Goal: Task Accomplishment & Management: Use online tool/utility

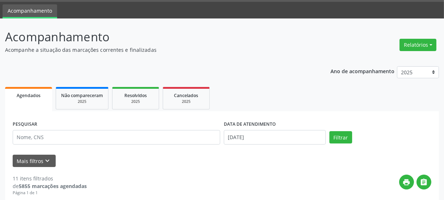
scroll to position [47, 0]
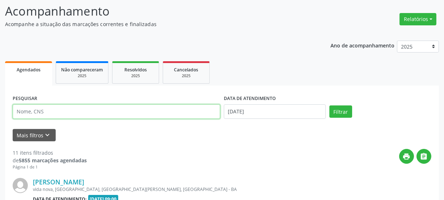
click at [55, 109] on input "text" at bounding box center [117, 111] width 208 height 14
type input "709801042916994"
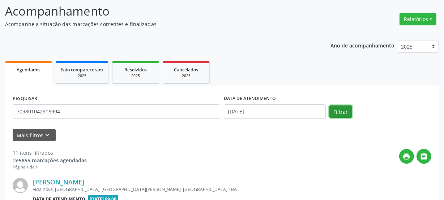
click at [332, 114] on button "Filtrar" at bounding box center [341, 111] width 23 height 12
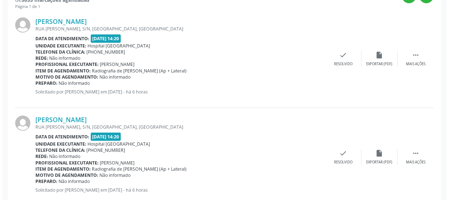
scroll to position [192, 0]
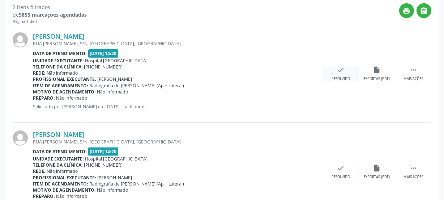
click at [339, 71] on icon "check" at bounding box center [341, 70] width 8 height 8
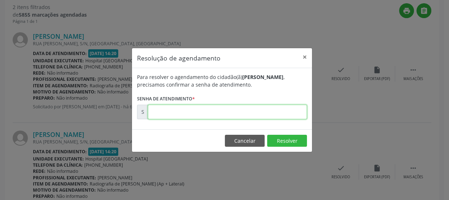
drag, startPoint x: 240, startPoint y: 110, endPoint x: 227, endPoint y: 105, distance: 13.7
click at [240, 110] on input "text" at bounding box center [227, 112] width 159 height 14
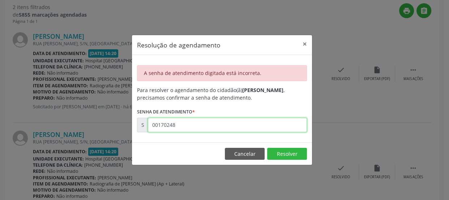
click at [182, 126] on input "00170248" at bounding box center [227, 125] width 159 height 14
drag, startPoint x: 200, startPoint y: 118, endPoint x: 93, endPoint y: 131, distance: 108.2
click at [100, 131] on div "Resolução de agendamento × A senha de atendimento digitada está incorreta. Para…" at bounding box center [224, 100] width 449 height 200
type input "00172047"
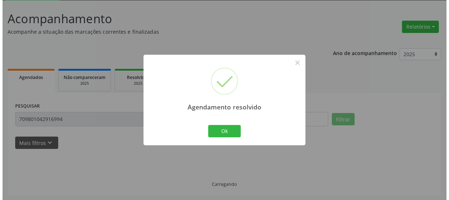
scroll to position [127, 0]
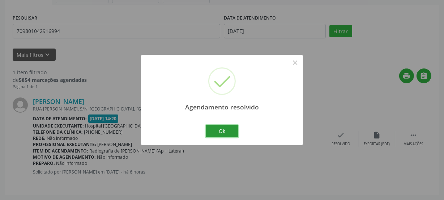
drag, startPoint x: 225, startPoint y: 131, endPoint x: 292, endPoint y: 135, distance: 66.7
click at [225, 131] on button "Ok" at bounding box center [222, 131] width 33 height 12
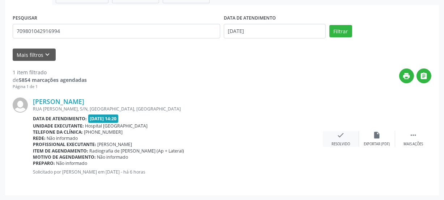
click at [329, 133] on div "check Resolvido" at bounding box center [341, 139] width 36 height 16
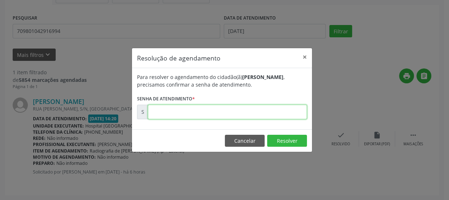
drag, startPoint x: 218, startPoint y: 115, endPoint x: 216, endPoint y: 119, distance: 4.2
click at [218, 115] on input "text" at bounding box center [227, 112] width 159 height 14
type input "00172048"
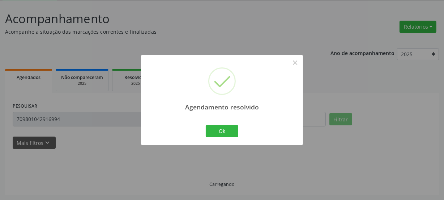
scroll to position [24, 0]
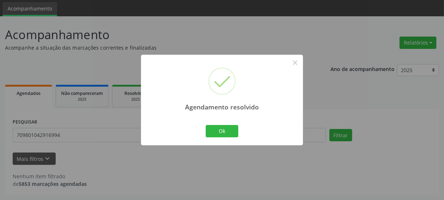
click at [229, 123] on div "Ok Cancel" at bounding box center [222, 130] width 36 height 15
click at [227, 132] on button "Ok" at bounding box center [222, 131] width 33 height 12
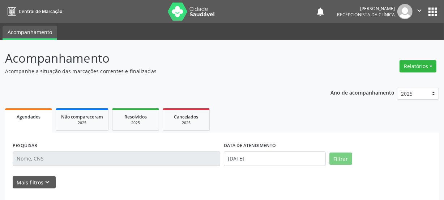
click at [112, 154] on input "text" at bounding box center [117, 158] width 208 height 14
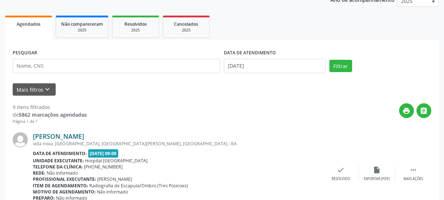
scroll to position [98, 0]
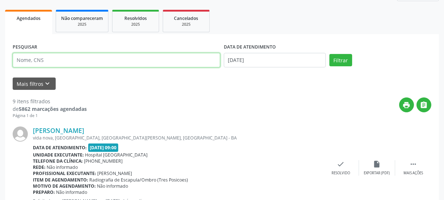
click at [39, 64] on input "text" at bounding box center [117, 60] width 208 height 14
type input "705808412942033"
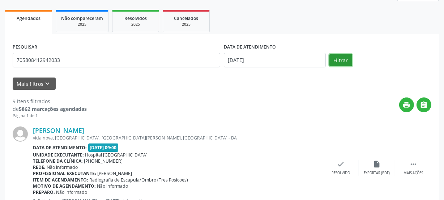
click at [351, 61] on button "Filtrar" at bounding box center [341, 60] width 23 height 12
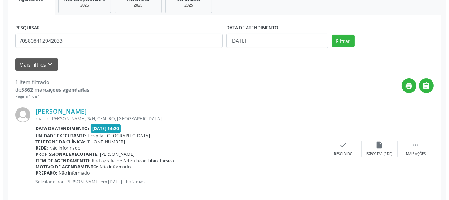
scroll to position [127, 0]
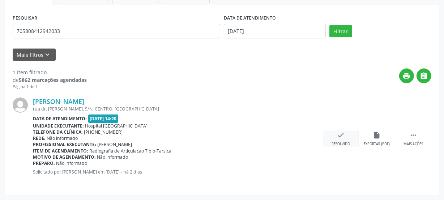
click at [340, 144] on div "Resolvido" at bounding box center [341, 143] width 18 height 5
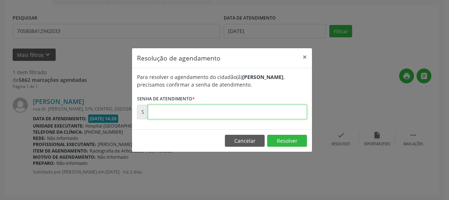
click at [247, 106] on input "text" at bounding box center [227, 112] width 159 height 14
type input "00171596"
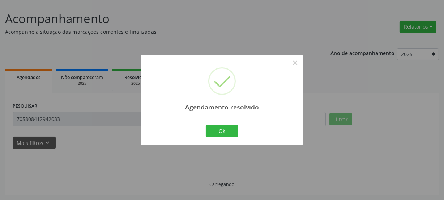
scroll to position [24, 0]
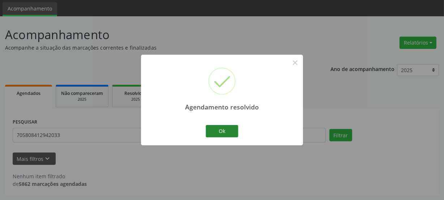
drag, startPoint x: 224, startPoint y: 124, endPoint x: 223, endPoint y: 128, distance: 3.9
click at [224, 125] on div "Ok Cancel" at bounding box center [222, 130] width 36 height 15
click at [223, 128] on button "Ok" at bounding box center [222, 131] width 33 height 12
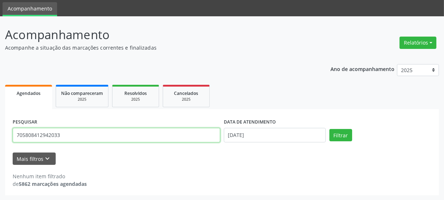
drag, startPoint x: 75, startPoint y: 134, endPoint x: 0, endPoint y: 149, distance: 76.5
click at [0, 149] on div "Acompanhamento Acompanhe a situação das marcações correntes e finalizadas Relat…" at bounding box center [222, 108] width 444 height 184
type input "704609648631427"
click at [330, 129] on button "Filtrar" at bounding box center [341, 135] width 23 height 12
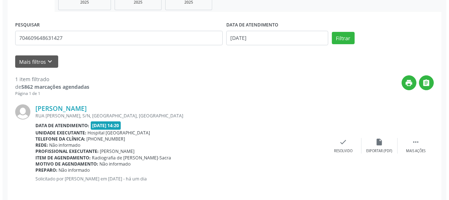
scroll to position [127, 0]
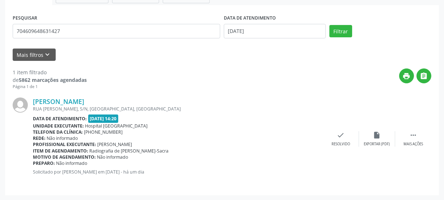
click at [341, 129] on div "[PERSON_NAME] [GEOGRAPHIC_DATA][PERSON_NAME], S/N, [GEOGRAPHIC_DATA], [GEOGRAPH…" at bounding box center [222, 139] width 419 height 98
click at [340, 132] on icon "check" at bounding box center [341, 135] width 8 height 8
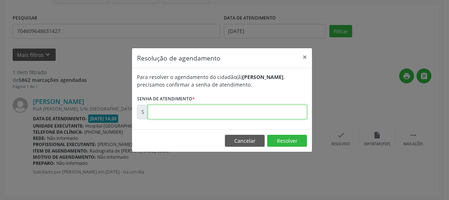
drag, startPoint x: 266, startPoint y: 110, endPoint x: 259, endPoint y: 110, distance: 6.9
click at [266, 110] on input "text" at bounding box center [227, 112] width 159 height 14
type input "00171776"
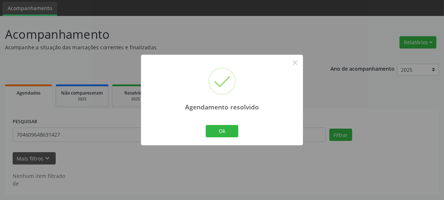
scroll to position [24, 0]
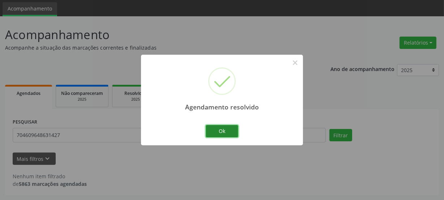
click at [218, 129] on button "Ok" at bounding box center [222, 131] width 33 height 12
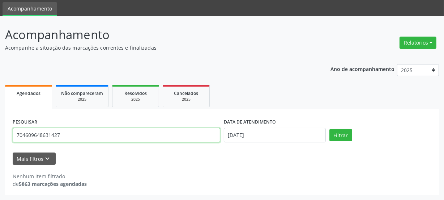
drag, startPoint x: 48, startPoint y: 133, endPoint x: 39, endPoint y: 131, distance: 9.6
click at [39, 131] on input "704609648631427" at bounding box center [117, 135] width 208 height 14
type input "7"
type input "706702559173716"
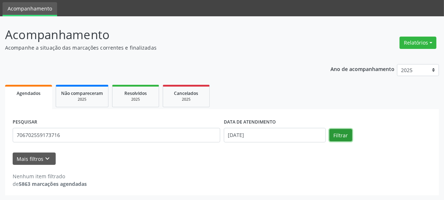
click at [341, 137] on button "Filtrar" at bounding box center [341, 135] width 23 height 12
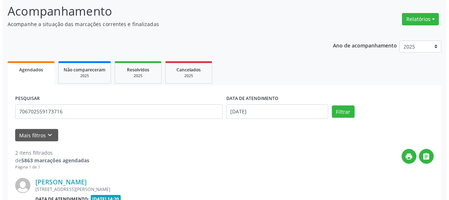
scroll to position [211, 0]
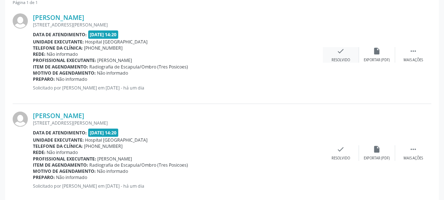
click at [340, 54] on icon "check" at bounding box center [341, 51] width 8 height 8
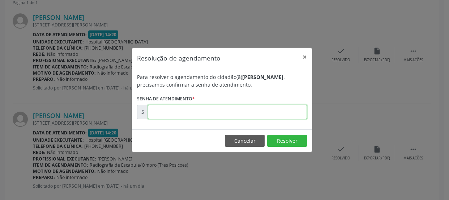
click at [236, 117] on input "text" at bounding box center [227, 112] width 159 height 14
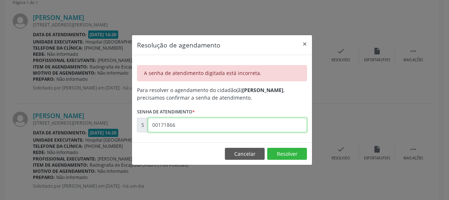
click at [198, 123] on input "00171866" at bounding box center [227, 125] width 159 height 14
type input "00171862"
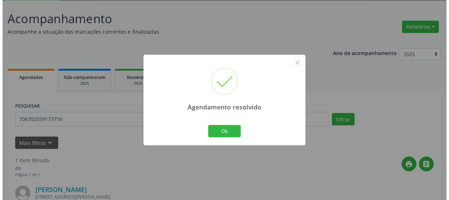
scroll to position [127, 0]
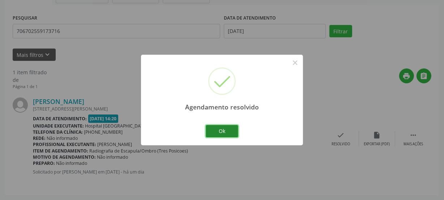
click at [215, 131] on button "Ok" at bounding box center [222, 131] width 33 height 12
click at [215, 131] on div "Agendamento resolvido × Ok Cancel" at bounding box center [222, 100] width 162 height 90
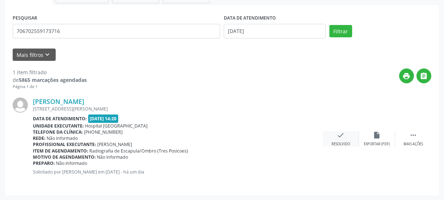
click at [339, 133] on icon "check" at bounding box center [341, 135] width 8 height 8
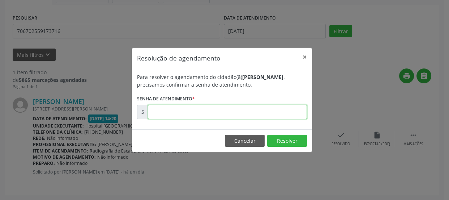
click at [239, 115] on input "text" at bounding box center [227, 112] width 159 height 14
type input "00171866"
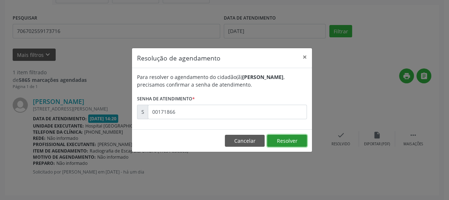
click at [294, 138] on button "Resolver" at bounding box center [287, 141] width 40 height 12
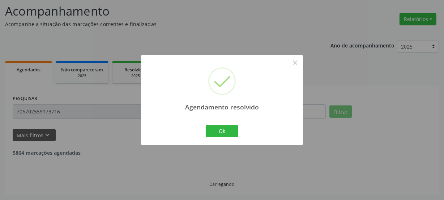
scroll to position [24, 0]
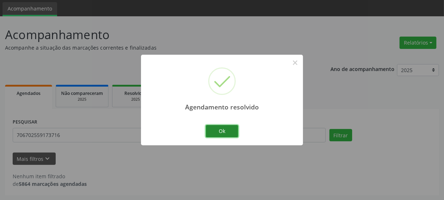
click at [222, 130] on button "Ok" at bounding box center [222, 131] width 33 height 12
